Goal: Transaction & Acquisition: Download file/media

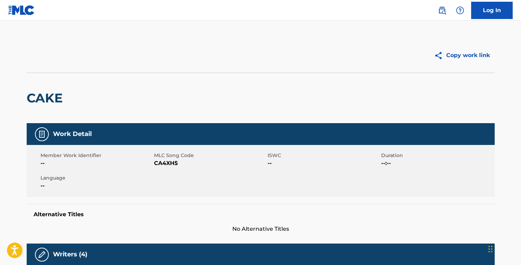
click at [483, 16] on link "Log In" at bounding box center [492, 10] width 42 height 17
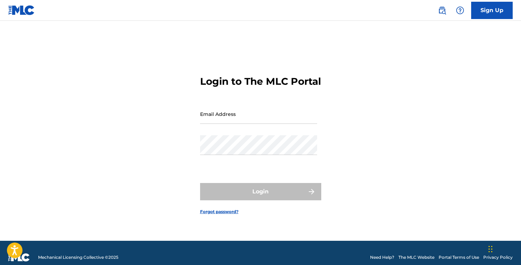
click at [235, 124] on input "Email Address" at bounding box center [258, 114] width 117 height 20
type input "v@[DOMAIN_NAME]"
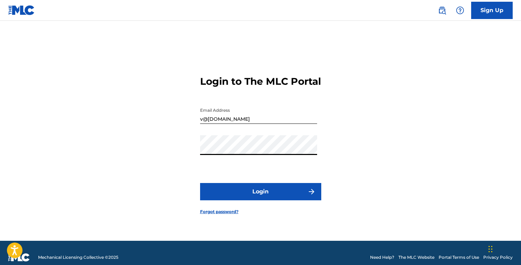
click at [200, 183] on button "Login" at bounding box center [260, 191] width 121 height 17
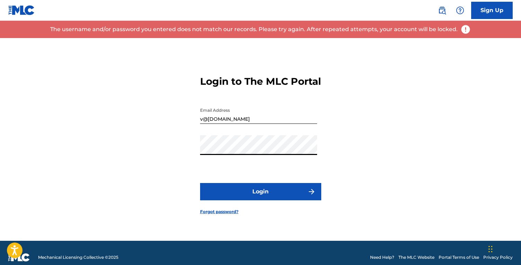
click at [200, 183] on button "Login" at bounding box center [260, 191] width 121 height 17
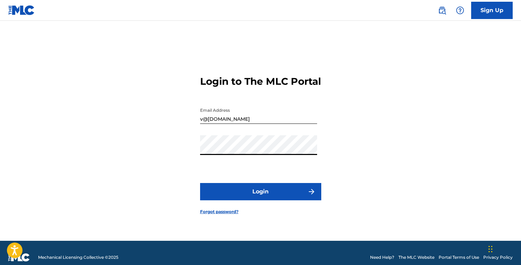
click at [200, 183] on button "Login" at bounding box center [260, 191] width 121 height 17
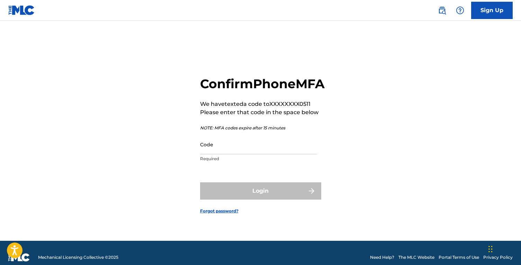
click at [234, 154] on input "Code" at bounding box center [258, 145] width 117 height 20
paste input "713408"
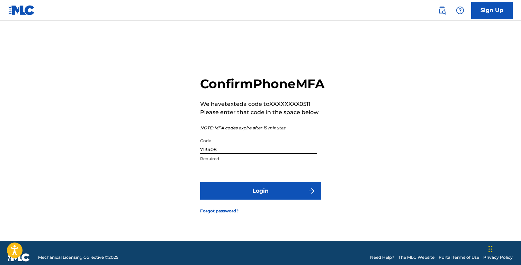
type input "713408"
click at [238, 194] on button "Login" at bounding box center [260, 190] width 121 height 17
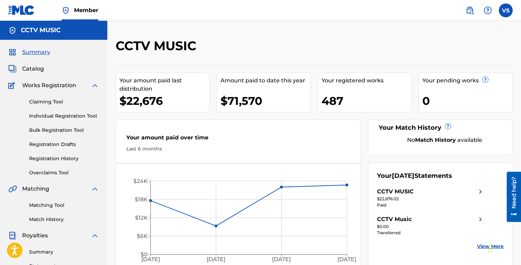
drag, startPoint x: 225, startPoint y: 180, endPoint x: 223, endPoint y: 160, distance: 20.5
click at [224, 168] on div "[DATE] Jun '[DATE] Aug '25 $0 $6K $12K $18K $24K [DATE]" at bounding box center [238, 216] width 245 height 106
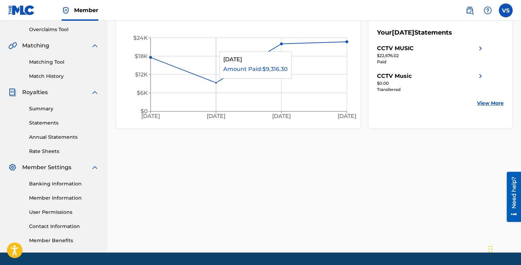
scroll to position [152, 0]
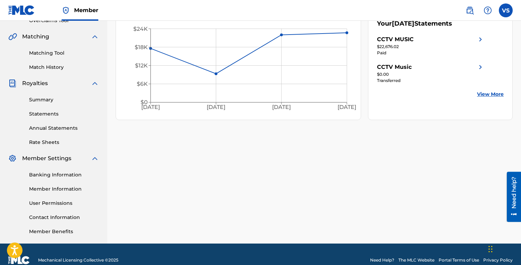
click at [208, 164] on div "CCTV MUSIC Your amount paid last distribution $22,676 Amount paid to date this …" at bounding box center [314, 65] width 414 height 358
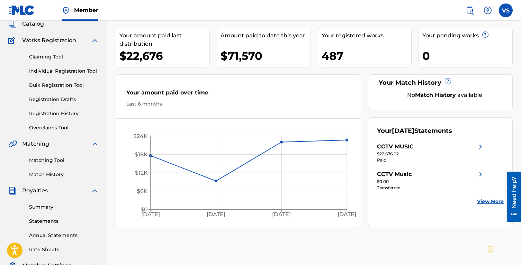
scroll to position [0, 0]
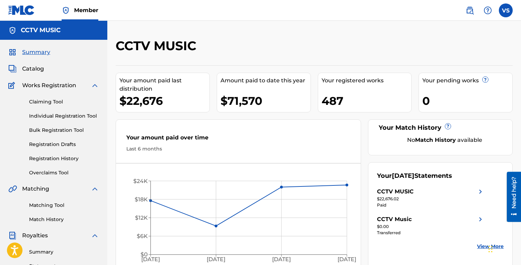
click at [37, 72] on span "Catalog" at bounding box center [33, 69] width 22 height 8
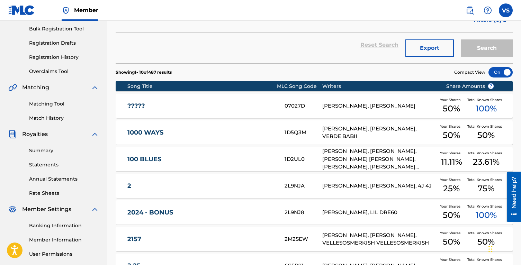
scroll to position [123, 0]
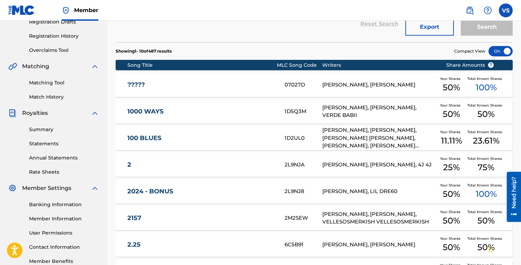
click at [45, 145] on link "Statements" at bounding box center [64, 143] width 70 height 7
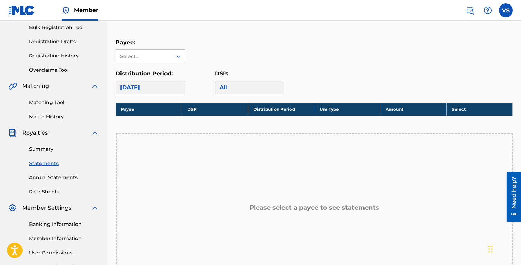
scroll to position [94, 0]
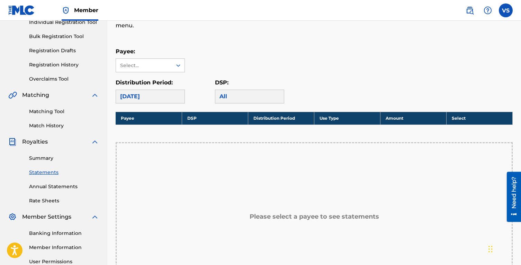
click at [146, 94] on div "[DATE]" at bounding box center [150, 97] width 69 height 14
click at [166, 65] on div "Select..." at bounding box center [143, 65] width 47 height 7
click at [161, 83] on div "CCTV MUSIC" at bounding box center [150, 80] width 69 height 17
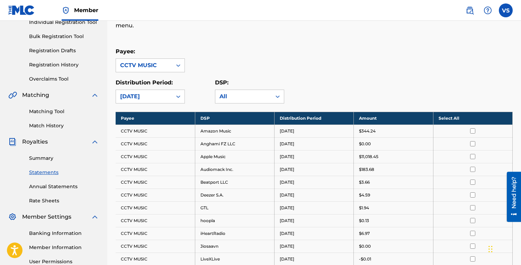
click at [467, 113] on th "Select All" at bounding box center [472, 118] width 79 height 13
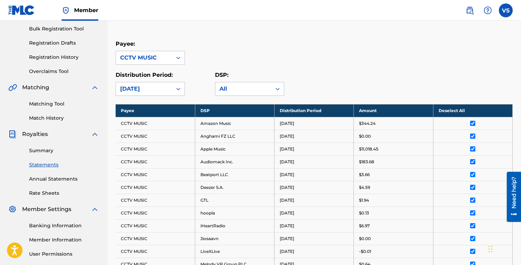
scroll to position [105, 0]
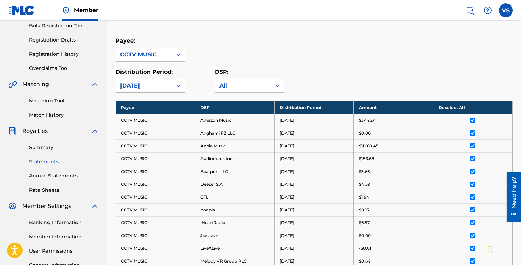
click at [167, 92] on div "[DATE]" at bounding box center [144, 85] width 56 height 13
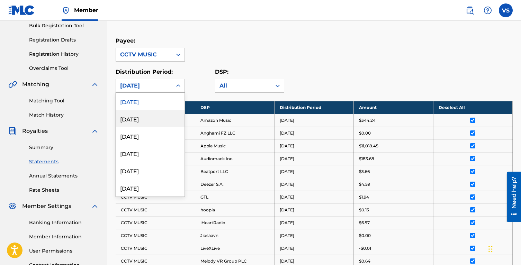
click at [151, 113] on div "[DATE]" at bounding box center [150, 118] width 69 height 17
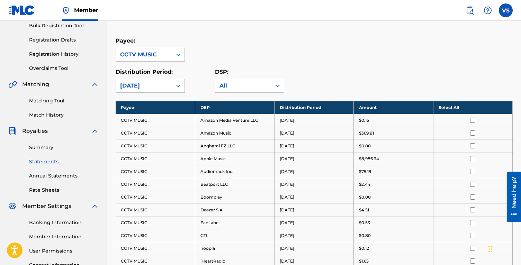
click at [485, 105] on th "Select All" at bounding box center [472, 107] width 79 height 13
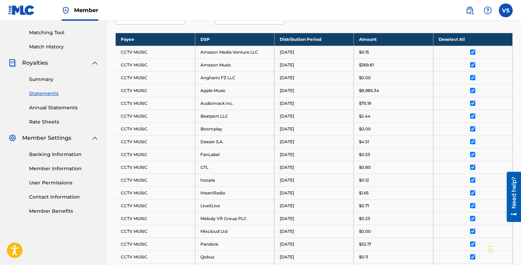
scroll to position [397, 0]
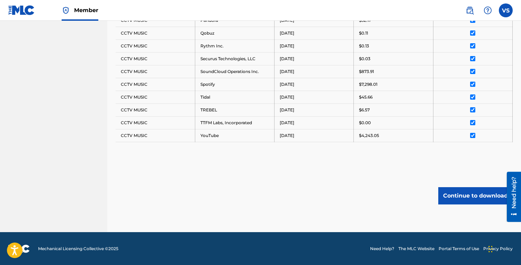
click at [456, 188] on button "Continue to download" at bounding box center [475, 195] width 74 height 17
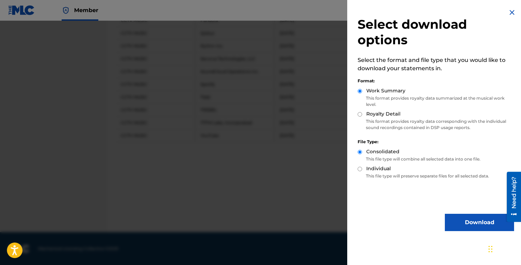
click at [467, 221] on button "Download" at bounding box center [479, 222] width 69 height 17
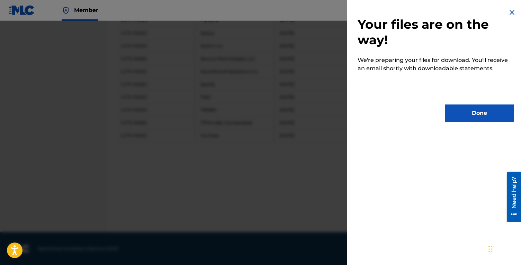
click at [475, 117] on button "Done" at bounding box center [479, 113] width 69 height 17
